Goal: Task Accomplishment & Management: Use online tool/utility

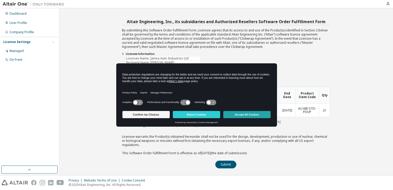
click at [248, 113] on button "Accept All Cookies" at bounding box center [246, 114] width 47 height 7
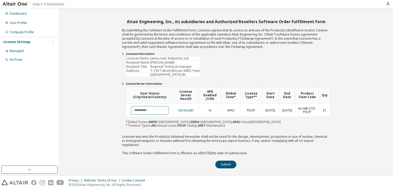
click at [145, 110] on input "text" at bounding box center [150, 110] width 38 height 8
click at [190, 108] on link "Set HostID" at bounding box center [186, 110] width 16 height 4
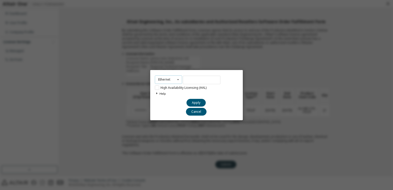
click at [176, 79] on icon at bounding box center [178, 80] width 6 height 8
click at [243, 74] on div "Ethernet Ethernet Dongle HardDisk Long High Availability Licensing (HAL) Help Y…" at bounding box center [196, 95] width 393 height 190
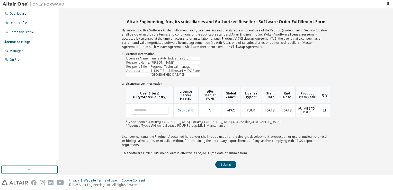
click at [190, 110] on link "Set HostID" at bounding box center [186, 110] width 16 height 4
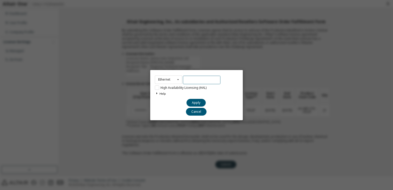
click at [188, 84] on div "Ethernet Ethernet Dongle HardDisk Long High Availability Licensing (HAL) Help Y…" at bounding box center [196, 95] width 92 height 50
click at [176, 79] on icon at bounding box center [178, 80] width 6 height 8
drag, startPoint x: 221, startPoint y: 101, endPoint x: 210, endPoint y: 87, distance: 17.2
click at [221, 101] on div "Help You can find your hostid by running the Altair License Manager Utility on …" at bounding box center [196, 98] width 83 height 16
click at [195, 80] on input "text" at bounding box center [202, 80] width 38 height 8
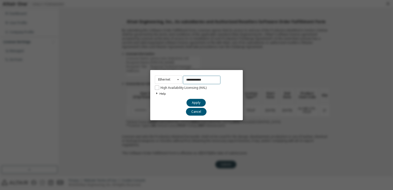
type input "**********"
click at [156, 88] on label "High Availability Licensing (HAL)" at bounding box center [181, 87] width 52 height 4
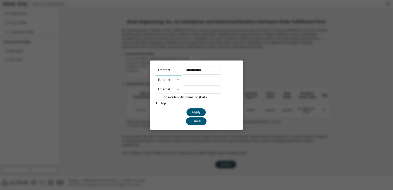
click at [177, 80] on icon at bounding box center [178, 80] width 6 height 8
click at [156, 96] on label "High Availability Licensing (HAL)" at bounding box center [181, 97] width 52 height 4
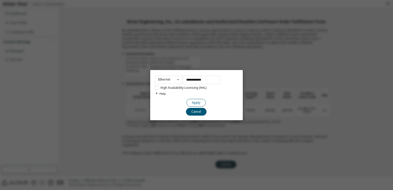
click at [196, 101] on button "Apply" at bounding box center [195, 102] width 19 height 8
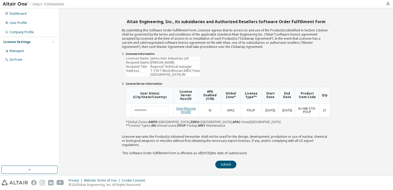
click at [190, 110] on link "View Ethernet HostID" at bounding box center [186, 110] width 20 height 8
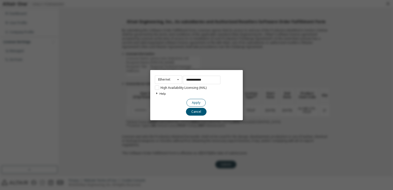
click at [200, 104] on button "Apply" at bounding box center [195, 102] width 19 height 8
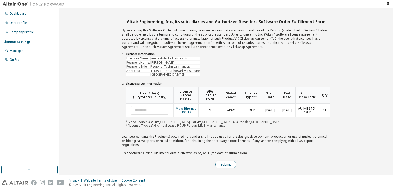
click at [221, 160] on button "Submit" at bounding box center [225, 164] width 21 height 8
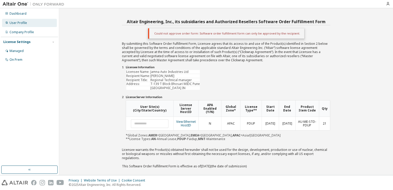
click at [20, 23] on div "User Profile" at bounding box center [18, 23] width 17 height 4
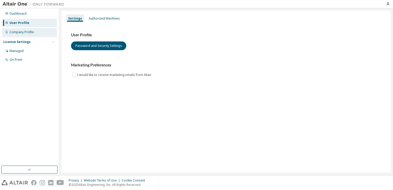
click at [19, 32] on div "Company Profile" at bounding box center [22, 32] width 24 height 4
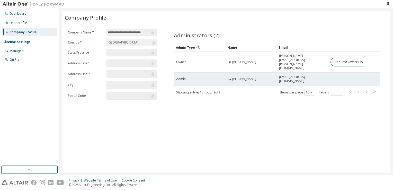
click at [235, 77] on span "[PERSON_NAME]" at bounding box center [244, 79] width 24 height 4
drag, startPoint x: 244, startPoint y: 71, endPoint x: 255, endPoint y: 73, distance: 11.0
click at [244, 77] on span "[PERSON_NAME]" at bounding box center [244, 79] width 24 height 4
click at [285, 75] on span "[EMAIL_ADDRESS][DOMAIN_NAME]" at bounding box center [302, 79] width 47 height 8
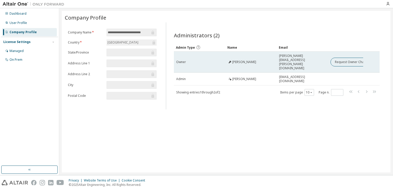
click at [239, 60] on span "[PERSON_NAME]" at bounding box center [244, 62] width 24 height 4
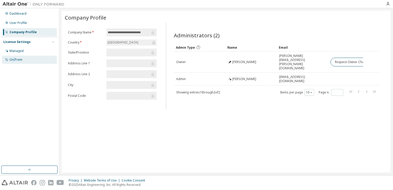
click at [15, 61] on div "On Prem" at bounding box center [16, 60] width 13 height 4
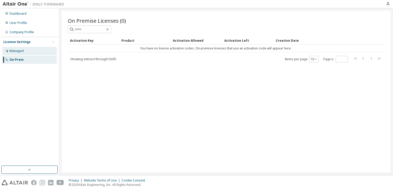
click at [20, 50] on div "Managed" at bounding box center [17, 51] width 14 height 4
